Goal: Find specific page/section: Find specific page/section

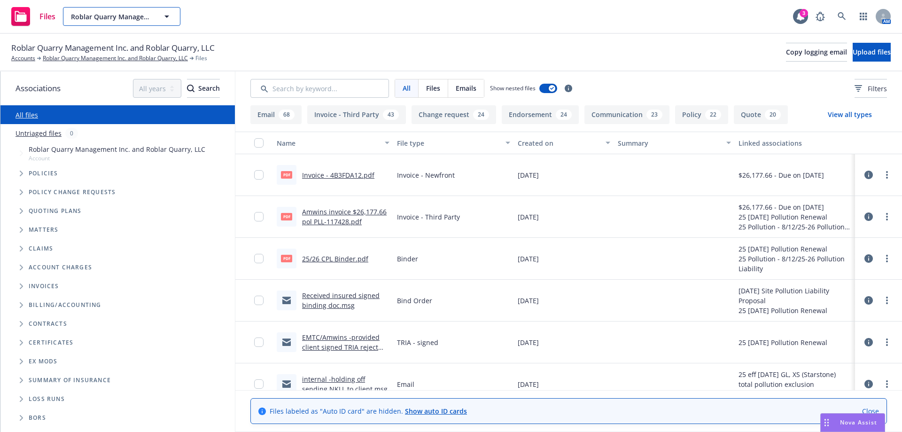
click at [109, 18] on span "Roblar Quarry Management Inc. and Roblar Quarry, LLC" at bounding box center [111, 17] width 81 height 10
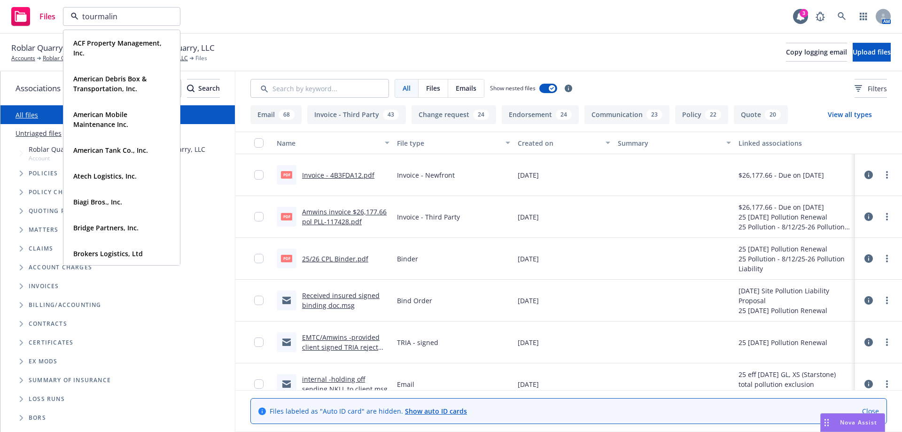
type input "tourmaline"
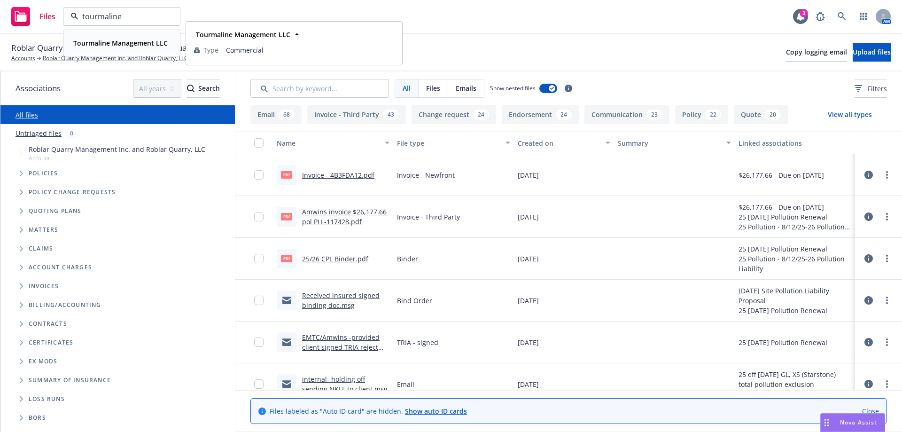
click at [113, 39] on strong "Tourmaline Management LLC" at bounding box center [120, 43] width 94 height 9
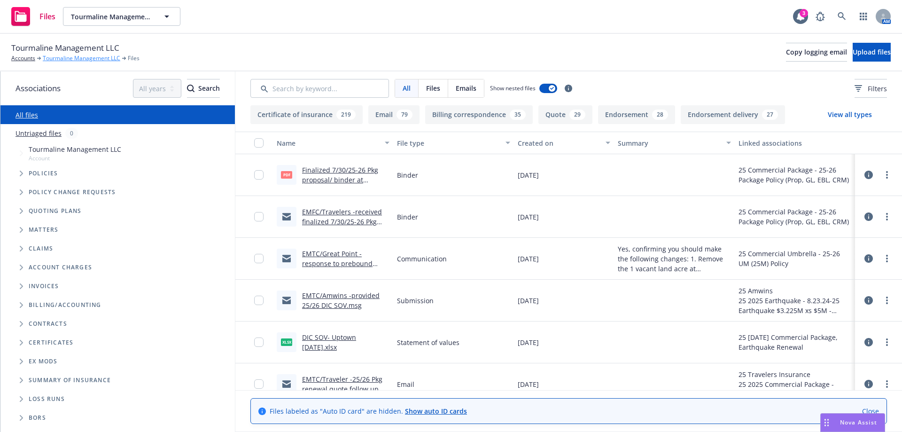
click at [57, 58] on link "Tourmaline Management LLC" at bounding box center [82, 58] width 78 height 8
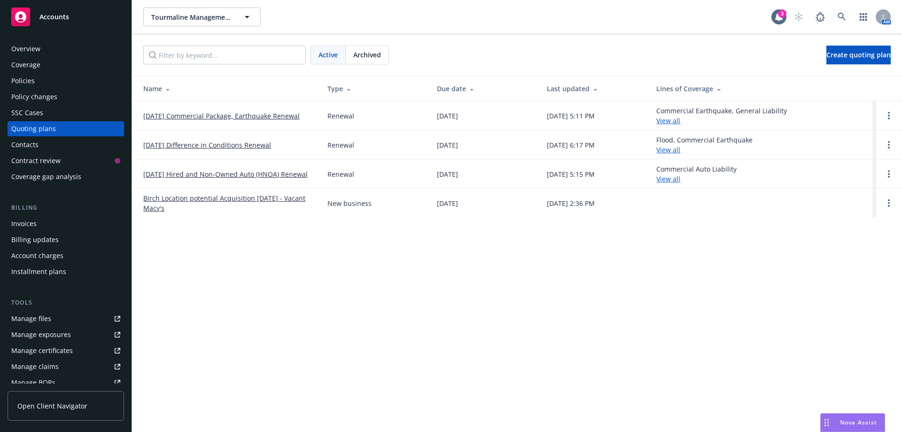
click at [369, 57] on span "Archived" at bounding box center [367, 55] width 28 height 10
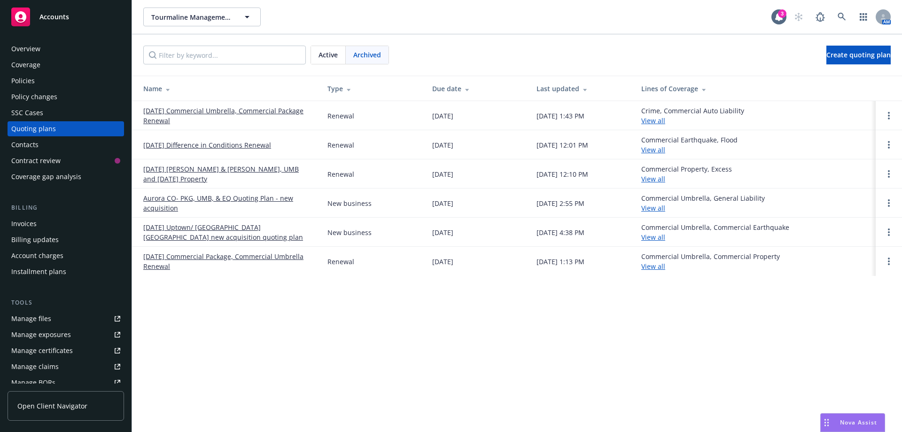
click at [254, 229] on link "[DATE] Uptown/ [GEOGRAPHIC_DATA] [GEOGRAPHIC_DATA] new acquisition quoting plan" at bounding box center [227, 232] width 169 height 20
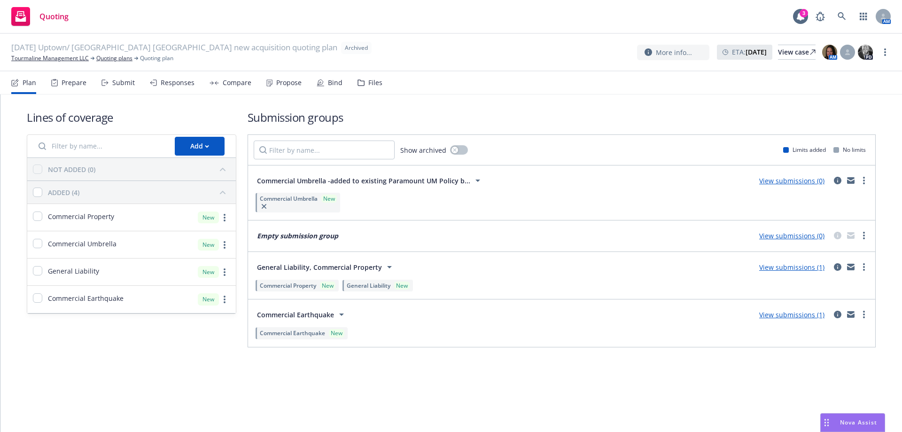
click at [376, 83] on div "Files" at bounding box center [375, 83] width 14 height 8
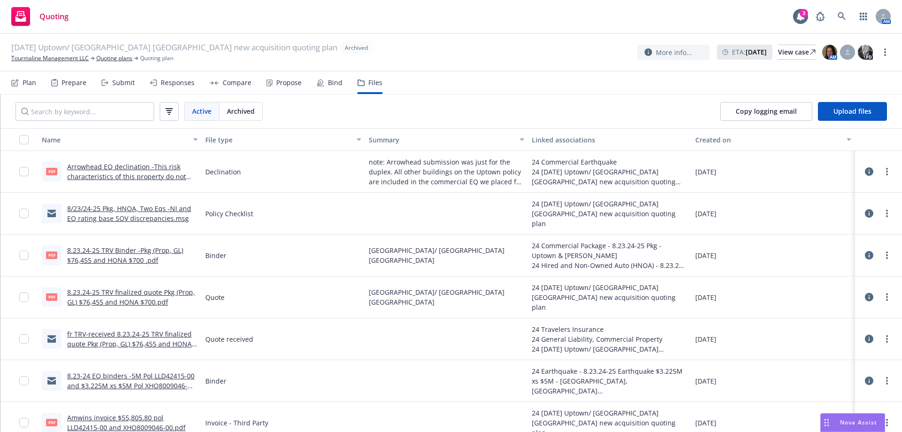
click at [119, 290] on link "8.23.24-25 TRV finalized quote Pkg (Prop, GL) $76,455 and HONA $700.pdf" at bounding box center [131, 297] width 128 height 19
click at [63, 60] on link "Tourmaline Management LLC" at bounding box center [50, 58] width 78 height 8
